Goal: Information Seeking & Learning: Learn about a topic

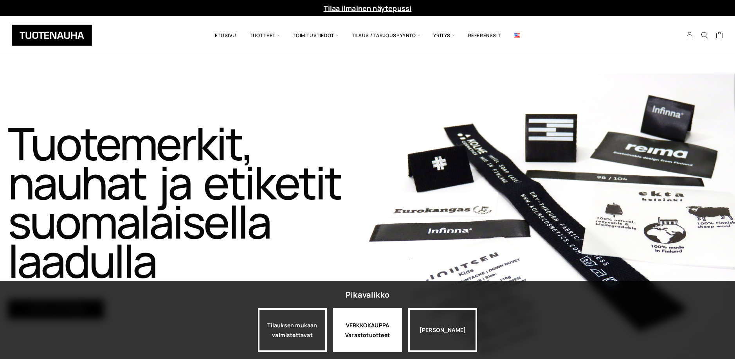
click at [356, 336] on div "VERKKOKAUPPA Varastotuotteet" at bounding box center [367, 330] width 69 height 44
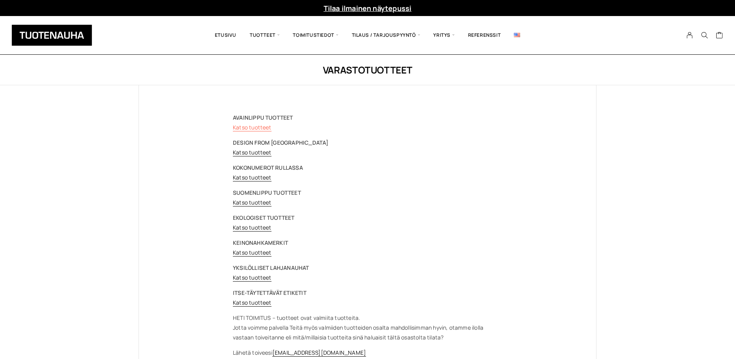
click at [261, 128] on link "Katso tuotteet" at bounding box center [252, 127] width 39 height 7
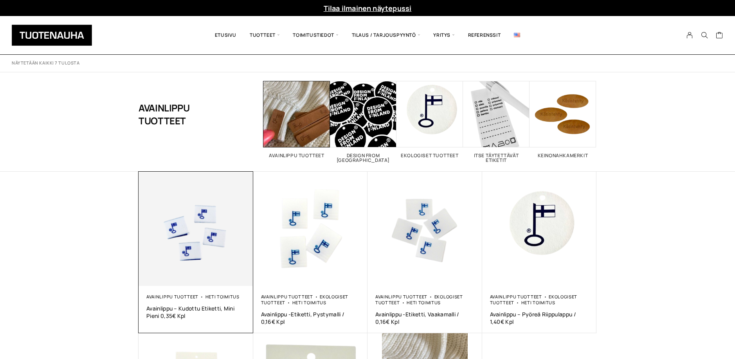
click at [186, 240] on img at bounding box center [196, 229] width 115 height 115
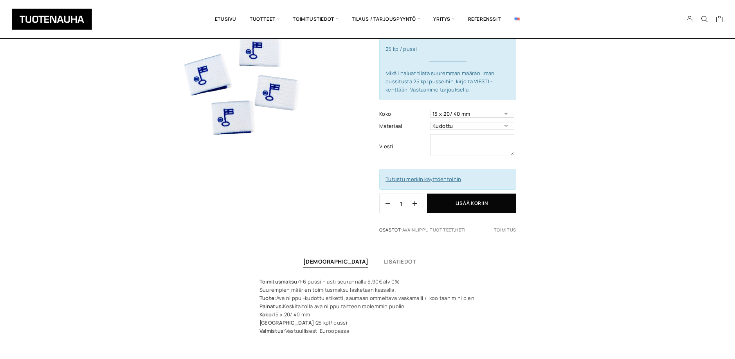
scroll to position [79, 0]
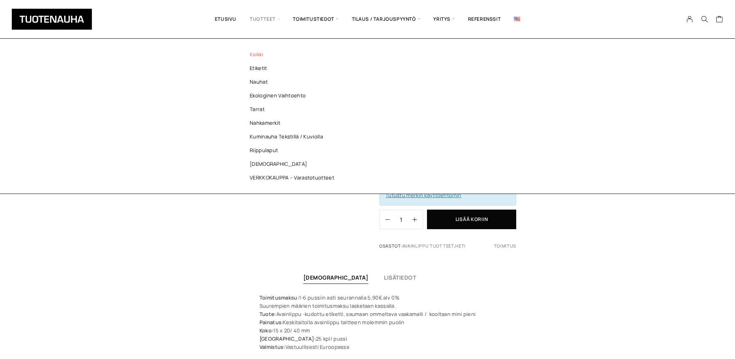
click at [254, 55] on link "Kaikki" at bounding box center [294, 55] width 114 height 14
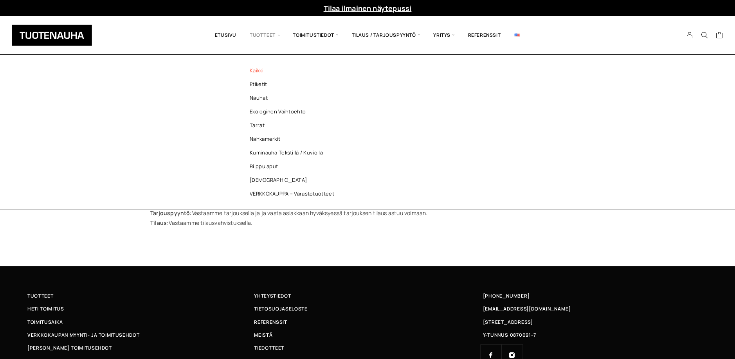
click at [255, 39] on span "Tuotteet" at bounding box center [264, 35] width 43 height 27
click at [261, 194] on link "VERKKOKAUPPA – Varastotuotteet" at bounding box center [294, 194] width 114 height 14
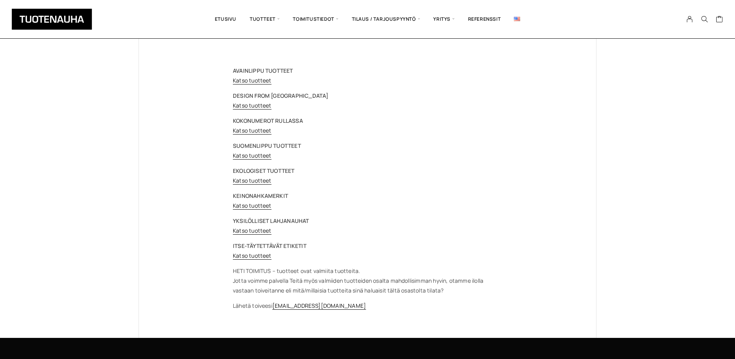
scroll to position [47, 0]
click at [249, 81] on link "Katso tuotteet" at bounding box center [252, 79] width 39 height 7
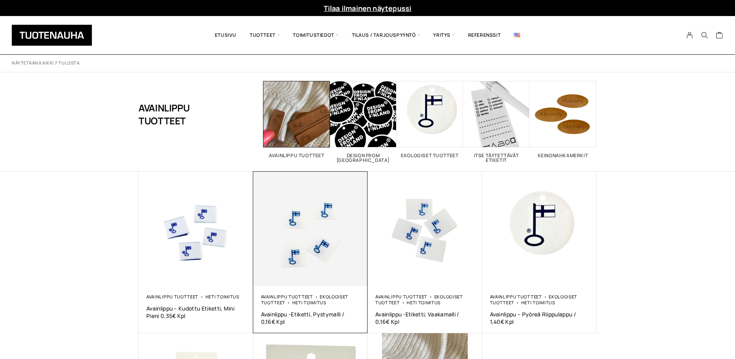
click at [292, 256] on img at bounding box center [310, 229] width 115 height 115
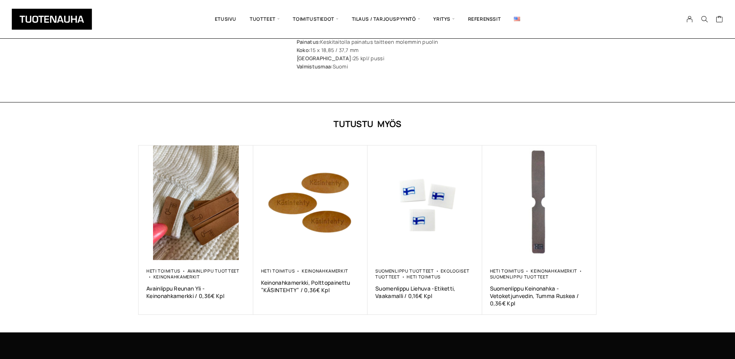
scroll to position [442, 0]
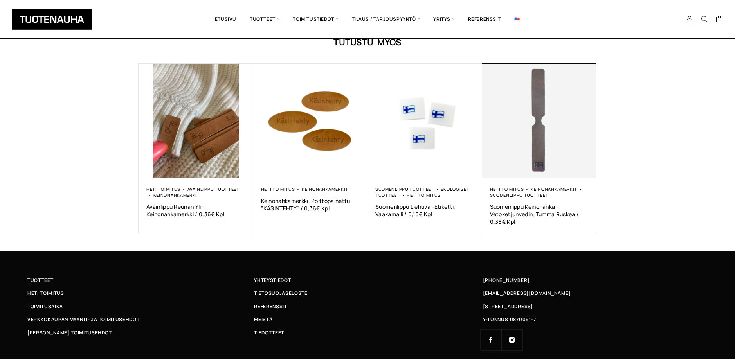
click at [523, 180] on div "Heti toimitus Keinonahkamerkit Suomenlippu tuotteet Suomenlippu Keinonahka -Vet…" at bounding box center [539, 206] width 115 height 55
click at [533, 157] on img at bounding box center [539, 121] width 115 height 115
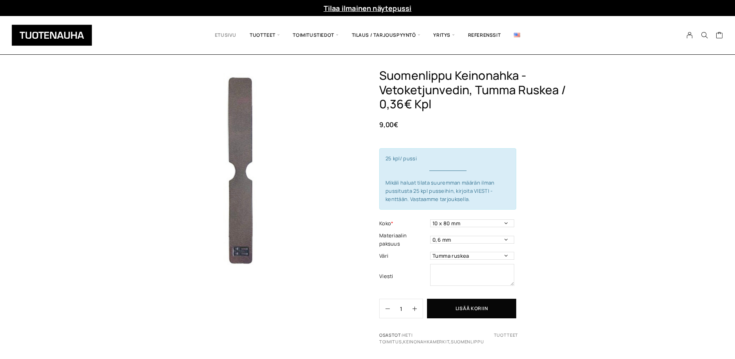
click at [231, 36] on link "Etusivu" at bounding box center [225, 35] width 35 height 27
